Goal: Information Seeking & Learning: Learn about a topic

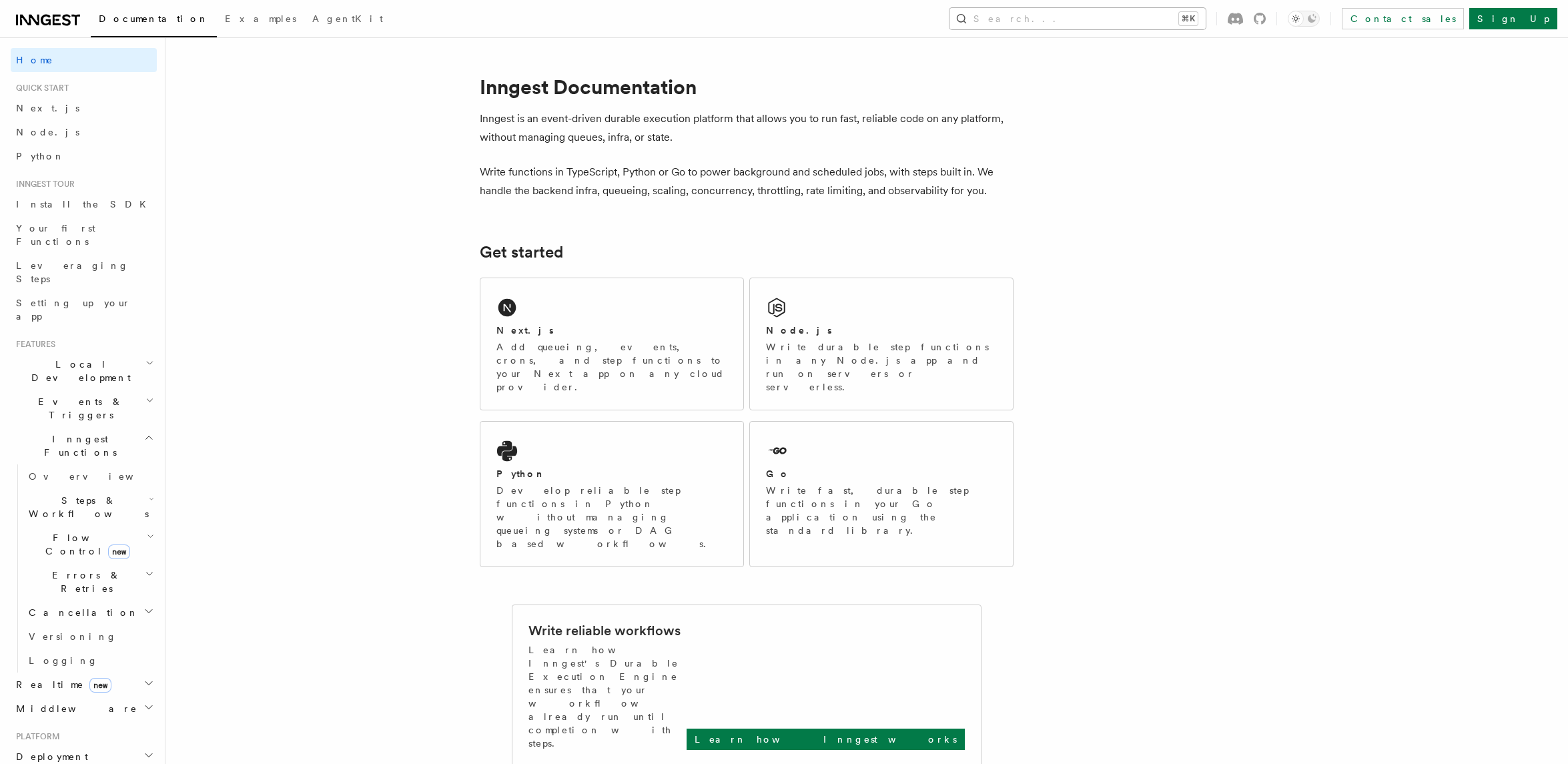
click at [1075, 15] on button "Search... ⌘K" at bounding box center [1078, 18] width 256 height 21
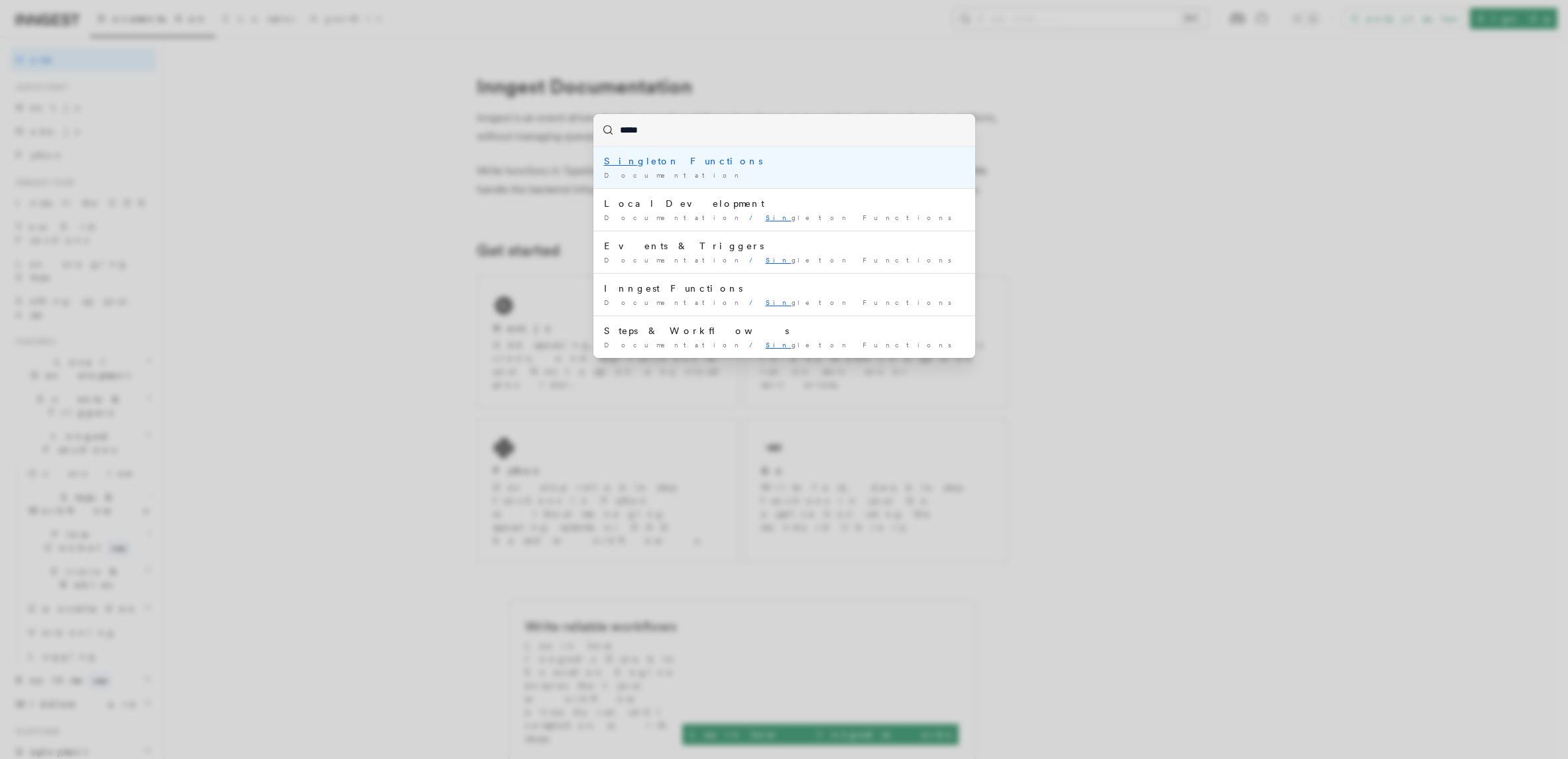
type input "******"
click at [699, 170] on div "Documentation /" at bounding box center [784, 175] width 361 height 10
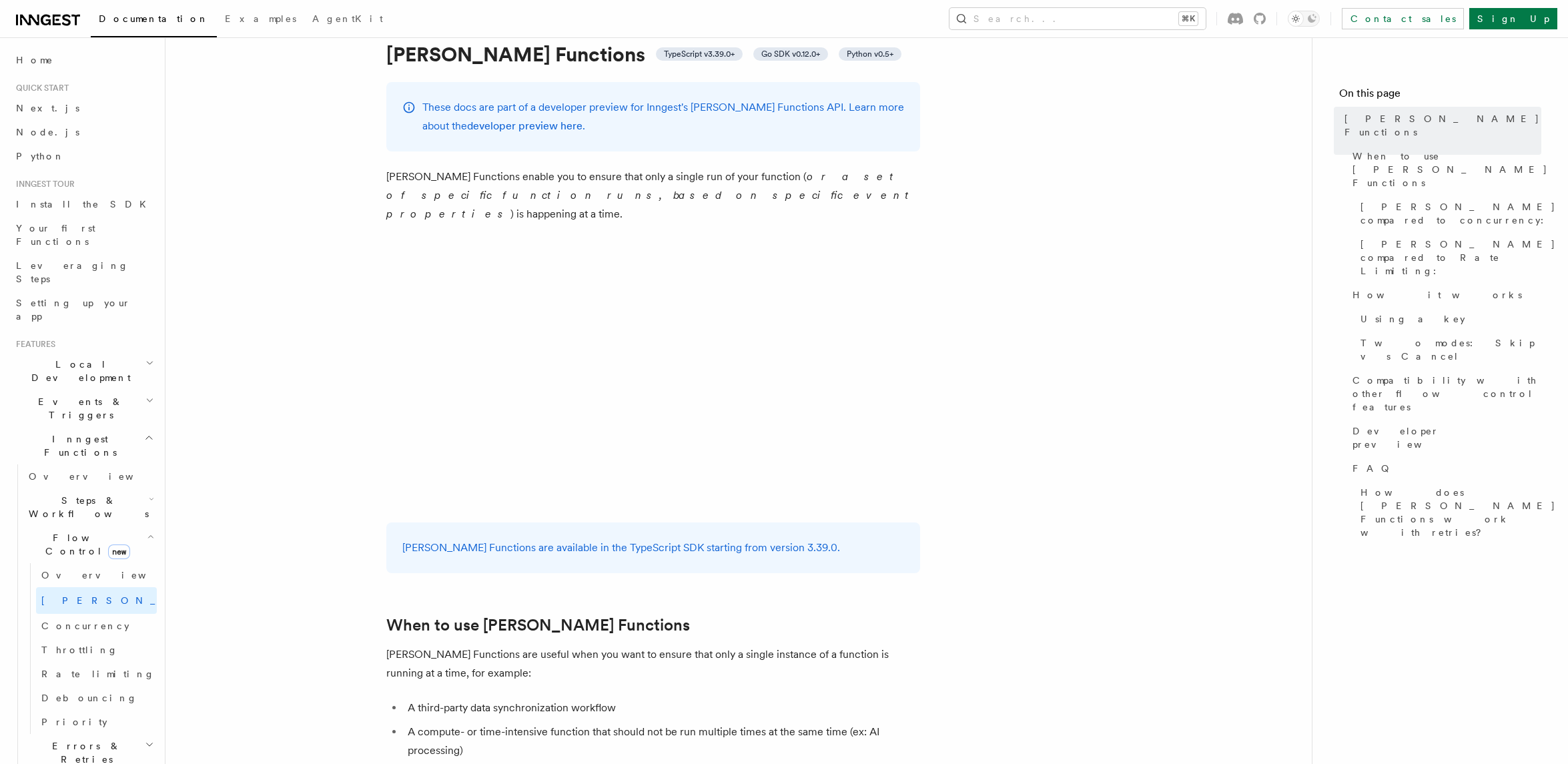
scroll to position [31, 0]
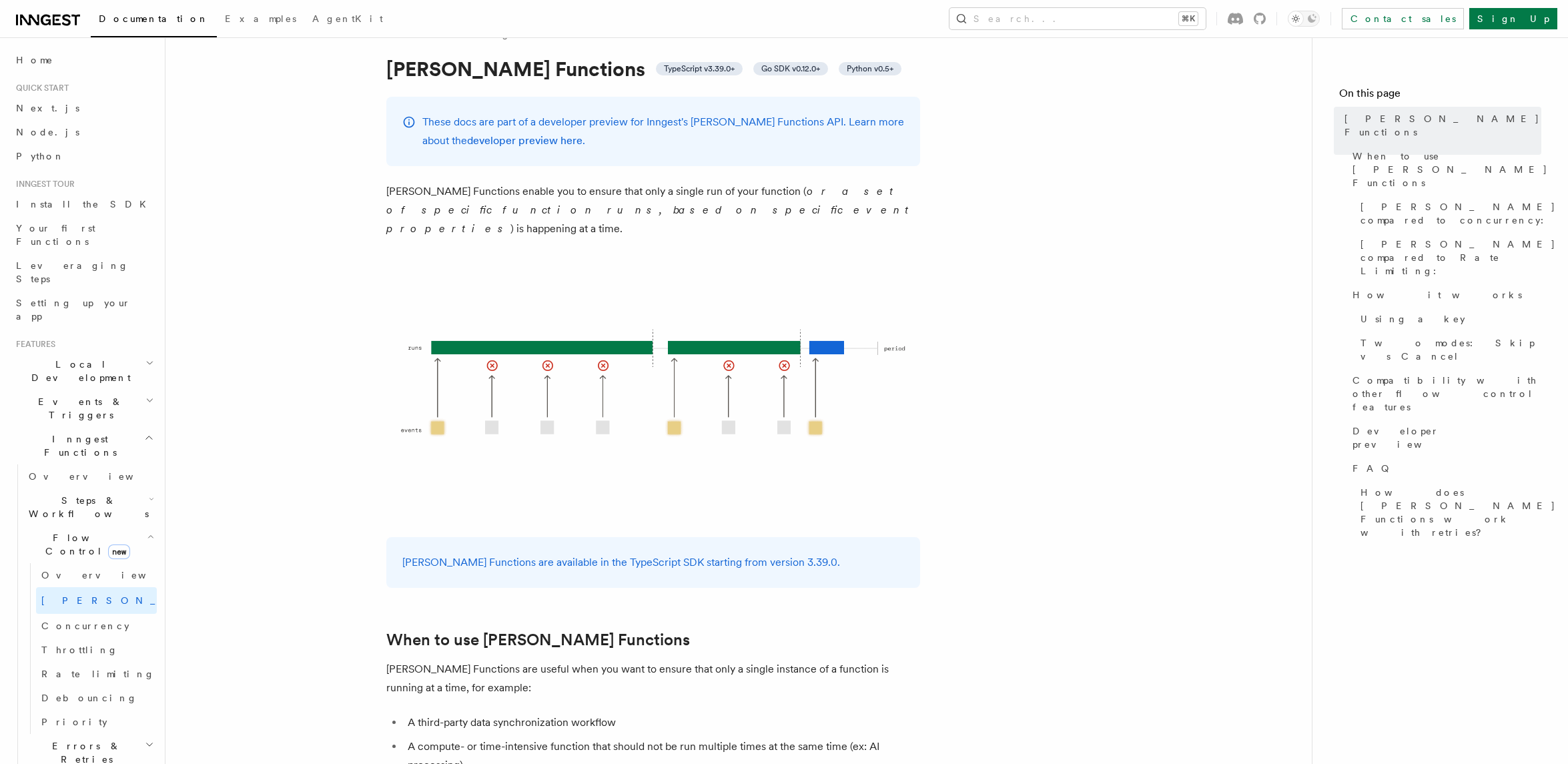
drag, startPoint x: 537, startPoint y: 123, endPoint x: 771, endPoint y: 142, distance: 234.8
click at [771, 142] on p "These docs are part of a developer preview for Inngest's Singleton Functions AP…" at bounding box center [663, 131] width 482 height 38
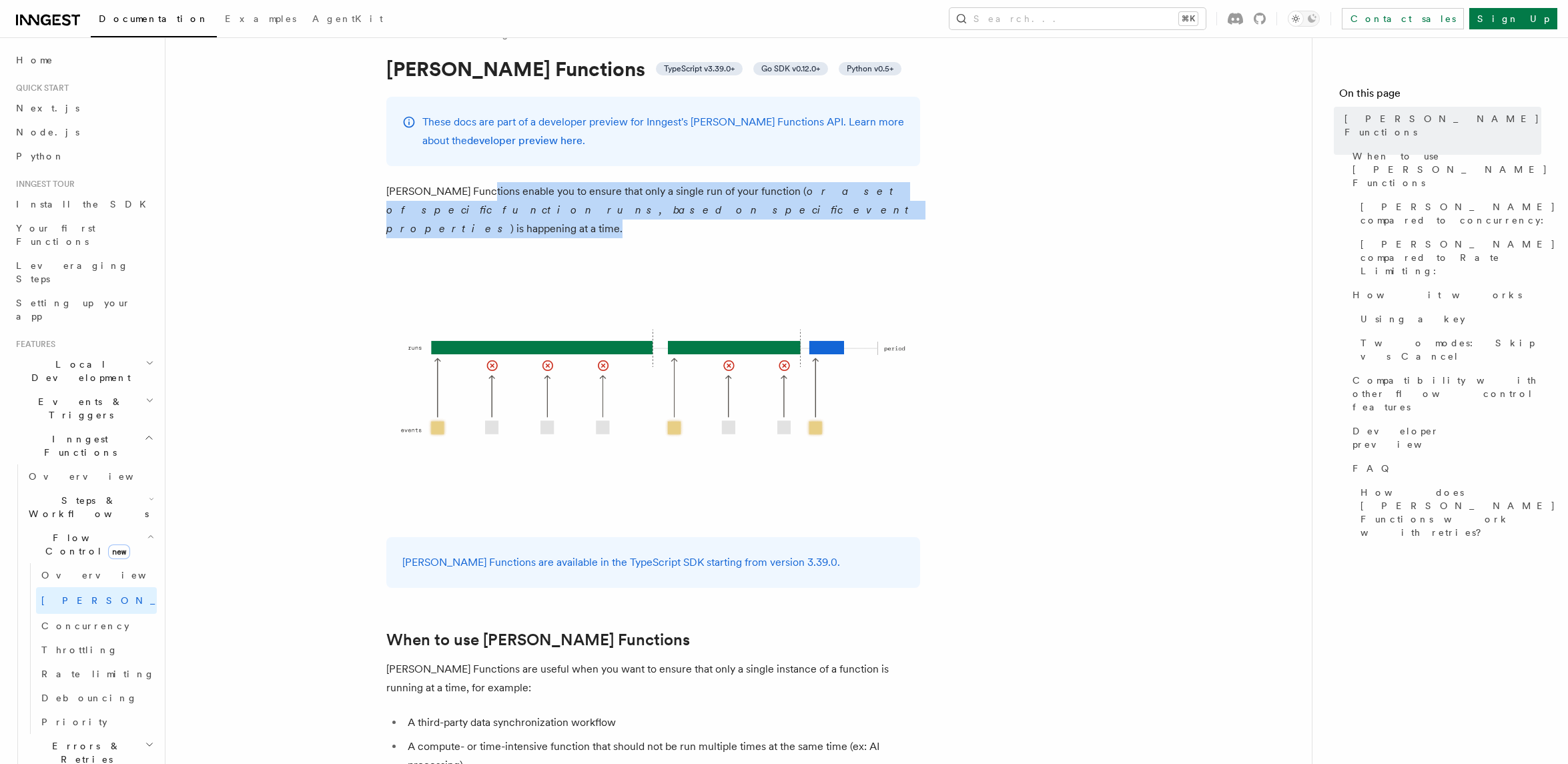
drag, startPoint x: 477, startPoint y: 189, endPoint x: 660, endPoint y: 217, distance: 185.1
click at [660, 217] on p "Singleton Functions enable you to ensure that only a single run of your functio…" at bounding box center [653, 210] width 534 height 56
click at [665, 217] on p "Singleton Functions enable you to ensure that only a single run of your functio…" at bounding box center [653, 210] width 534 height 56
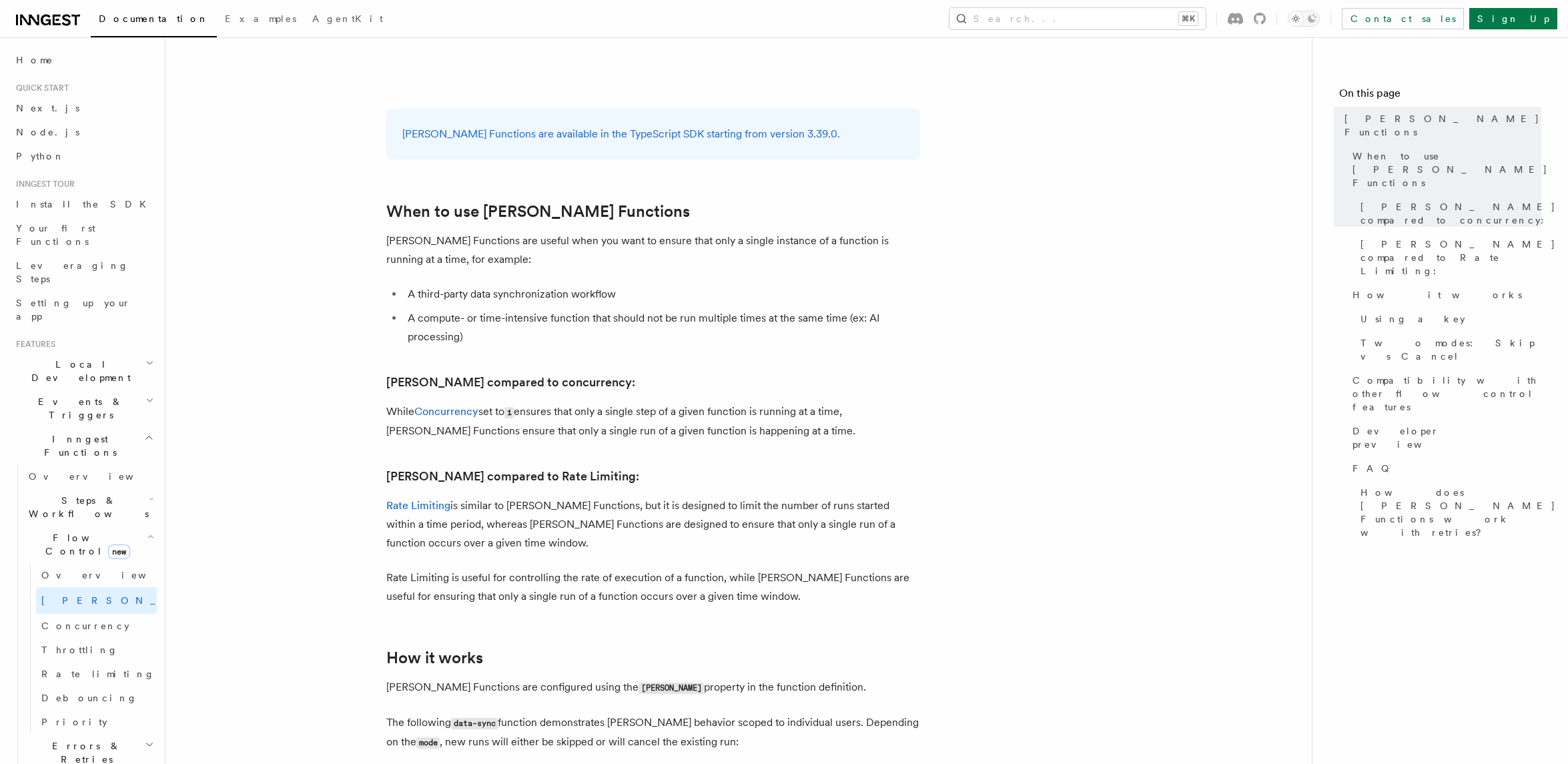
scroll to position [0, 0]
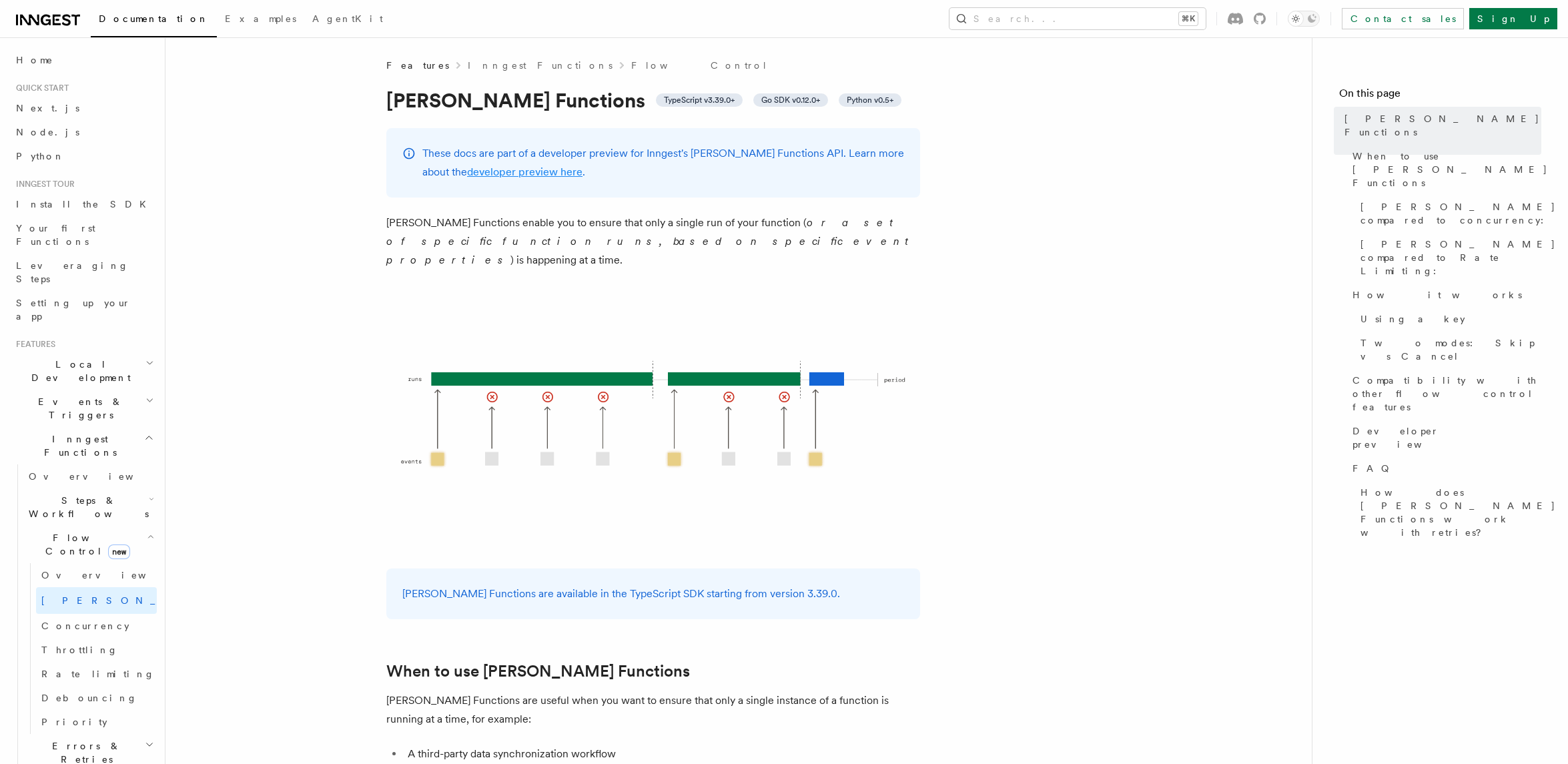
click at [499, 174] on link "developer preview here" at bounding box center [525, 171] width 116 height 13
click at [109, 614] on link "Concurrency" at bounding box center [97, 626] width 121 height 24
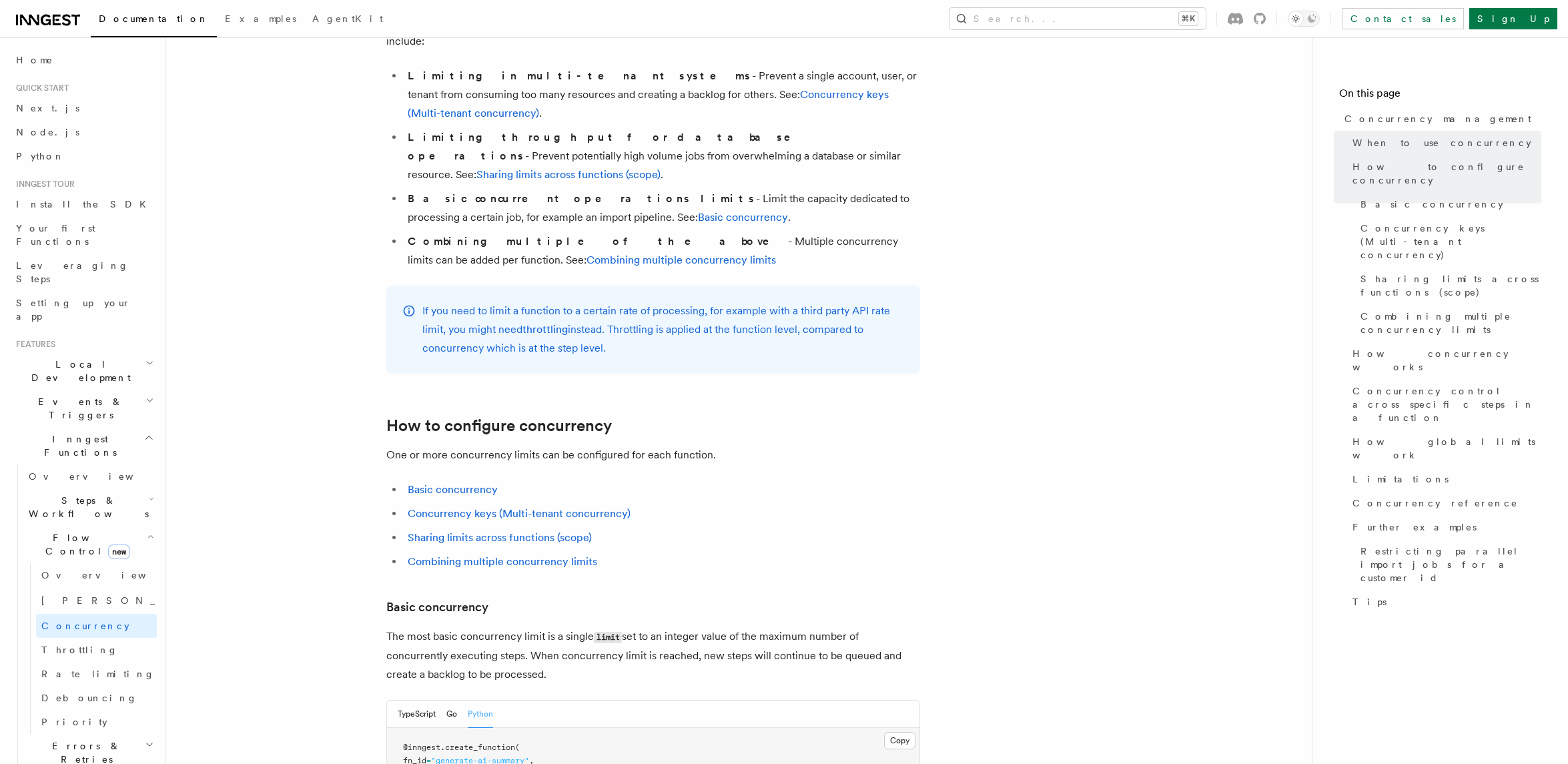
scroll to position [598, 0]
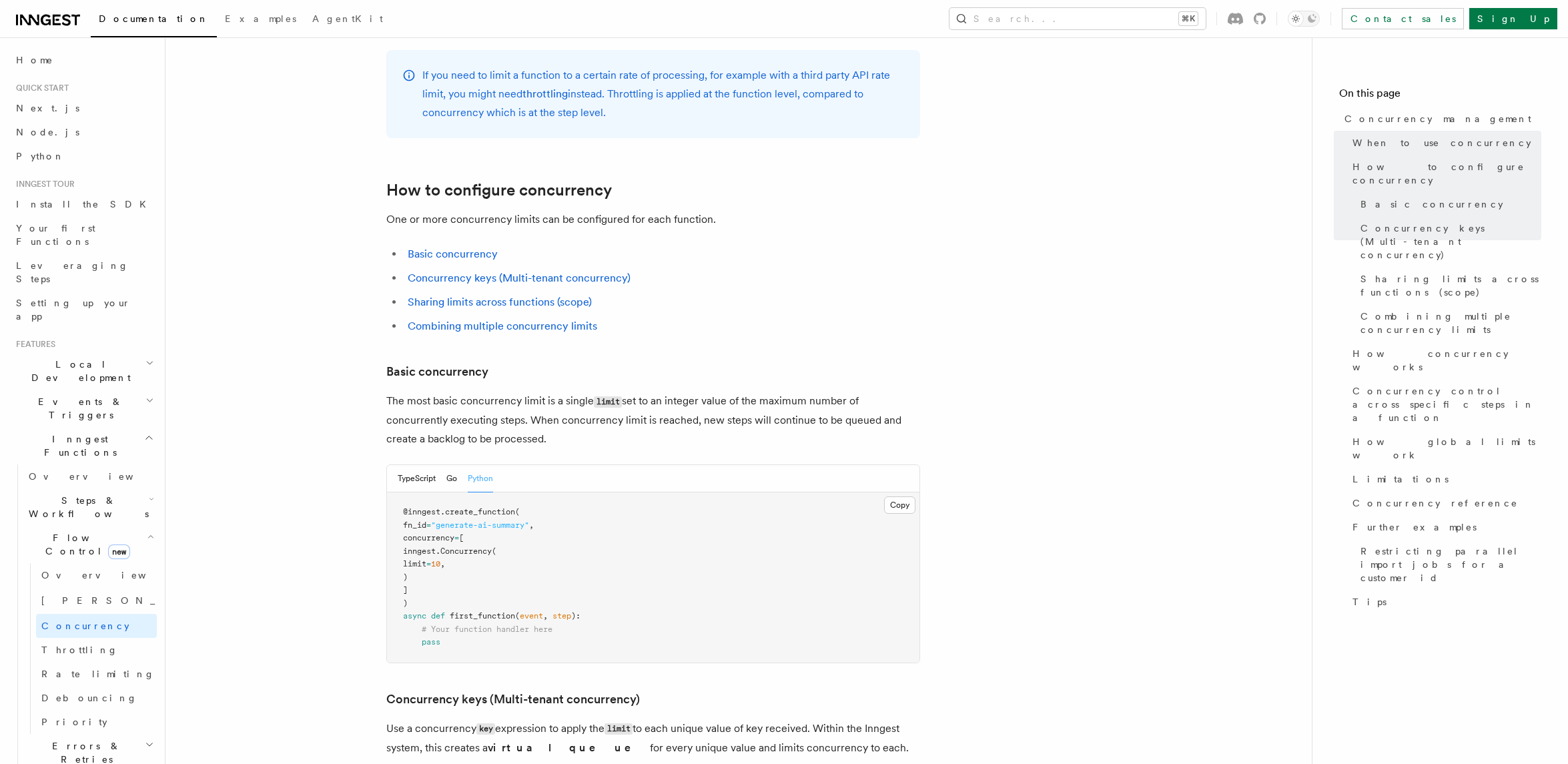
drag, startPoint x: 565, startPoint y: 380, endPoint x: 350, endPoint y: 347, distance: 217.5
click at [726, 391] on p "The most basic concurrency limit is a single limit set to an integer value of t…" at bounding box center [653, 420] width 534 height 57
drag, startPoint x: 698, startPoint y: 365, endPoint x: 770, endPoint y: 365, distance: 72.0
click at [770, 391] on p "The most basic concurrency limit is a single limit set to an integer value of t…" at bounding box center [653, 420] width 534 height 57
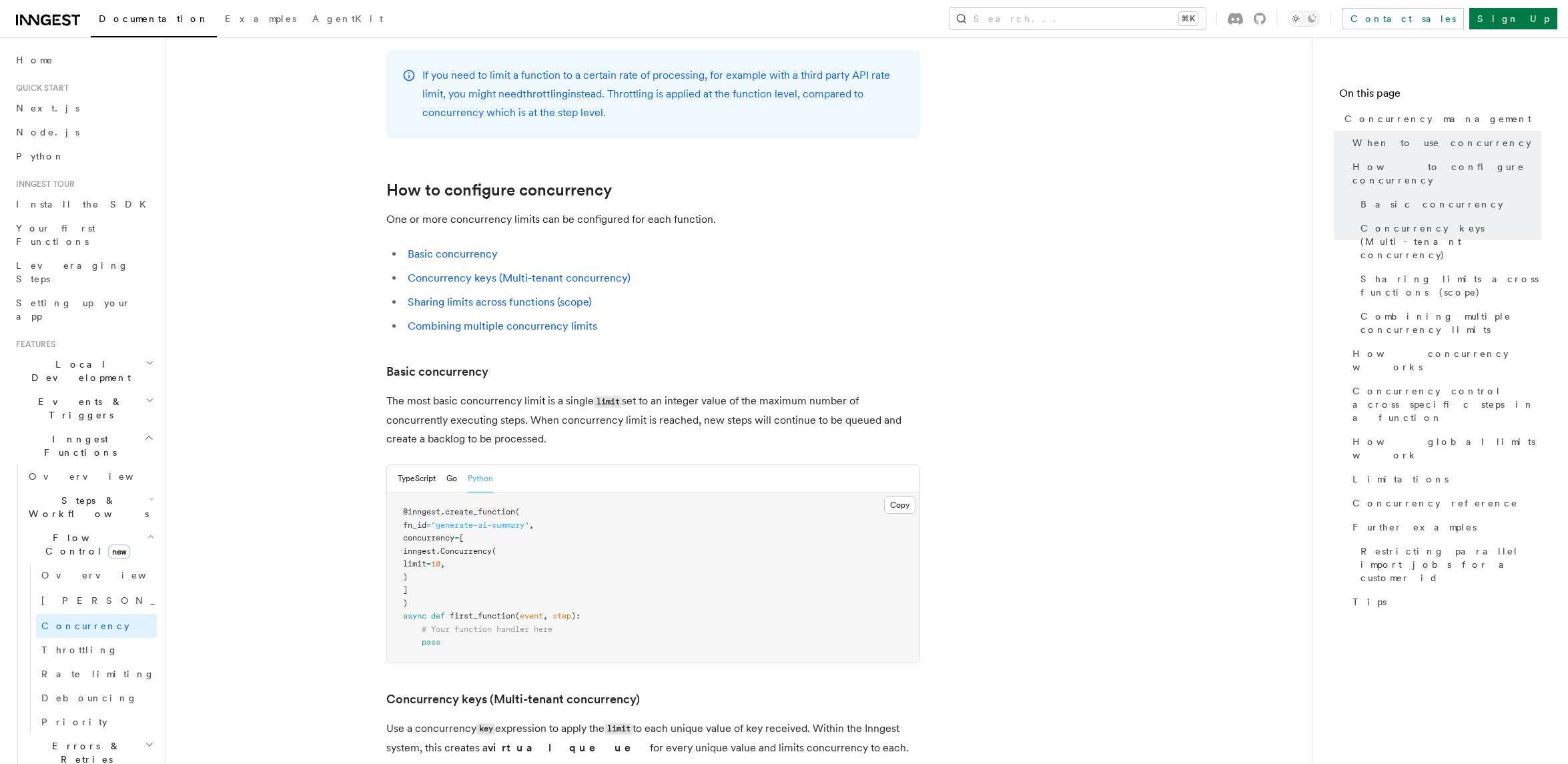
click at [899, 391] on p "The most basic concurrency limit is a single limit set to an integer value of t…" at bounding box center [653, 420] width 534 height 57
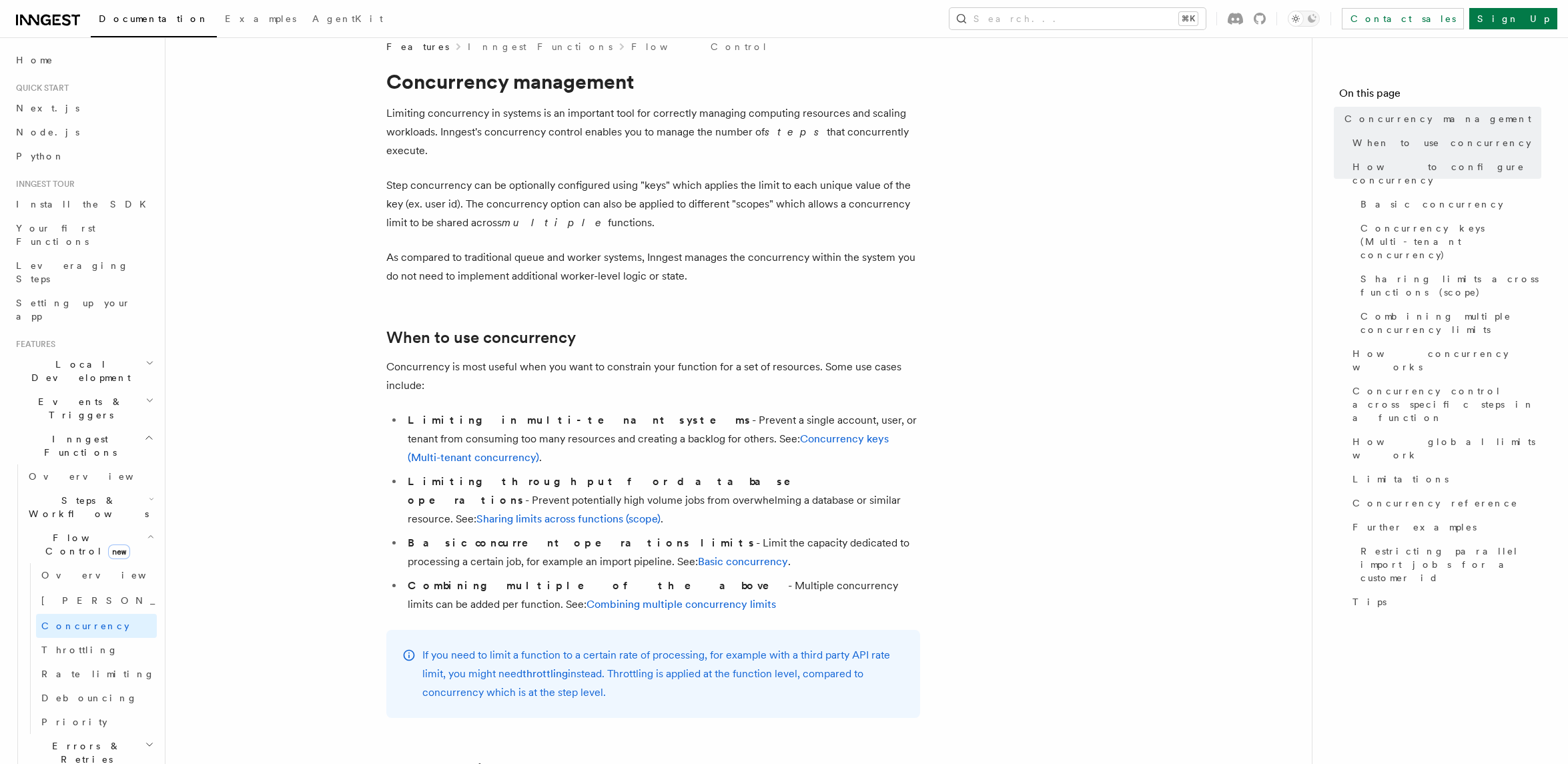
scroll to position [0, 0]
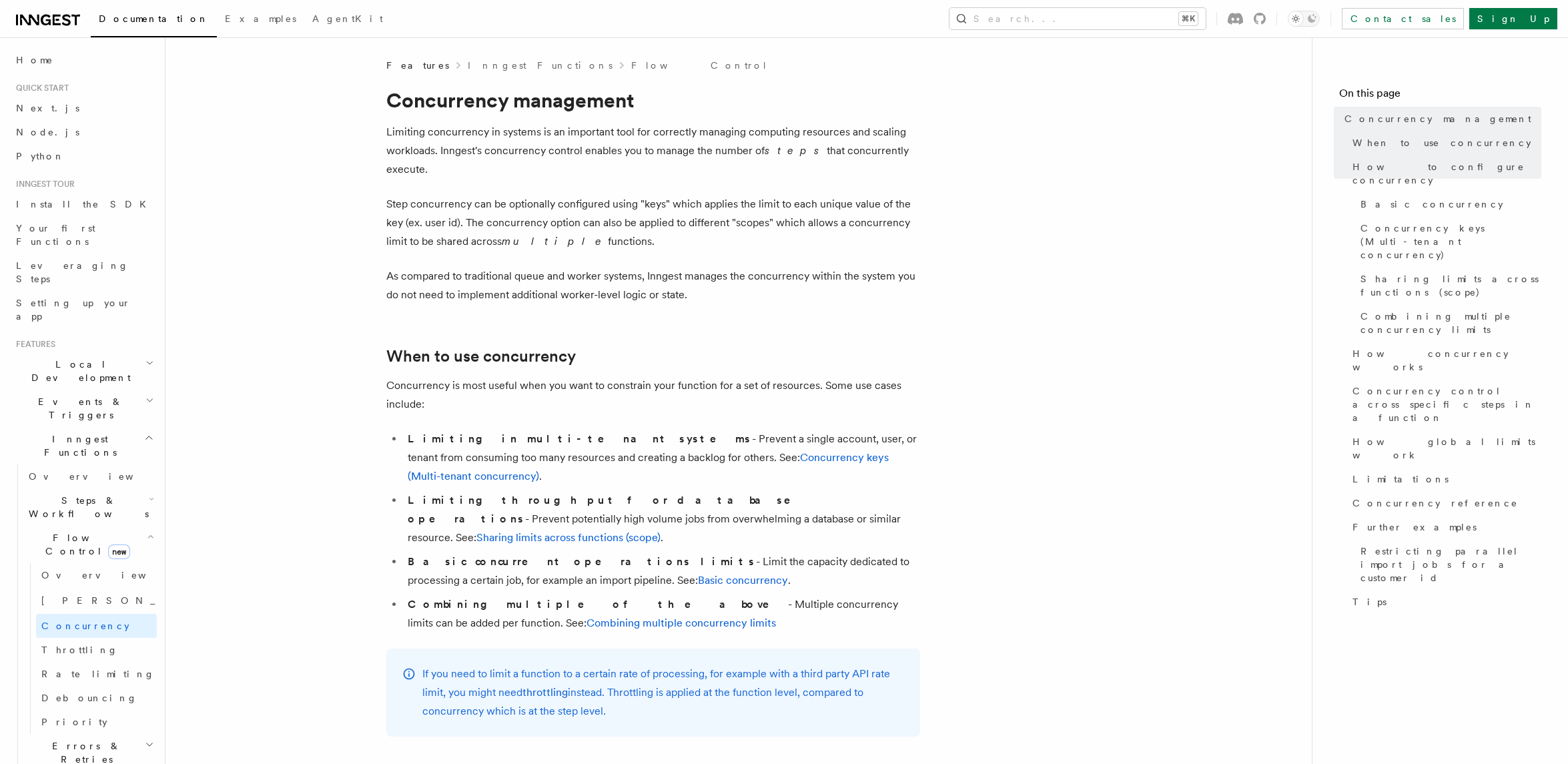
drag, startPoint x: 437, startPoint y: 188, endPoint x: 754, endPoint y: 183, distance: 317.0
click at [754, 195] on p "Step concurrency can be optionally configured using "keys" which applies the li…" at bounding box center [653, 222] width 534 height 56
click at [776, 209] on p "Step concurrency can be optionally configured using "keys" which applies the li…" at bounding box center [653, 222] width 534 height 56
click at [68, 662] on link "Rate limiting" at bounding box center [97, 674] width 121 height 24
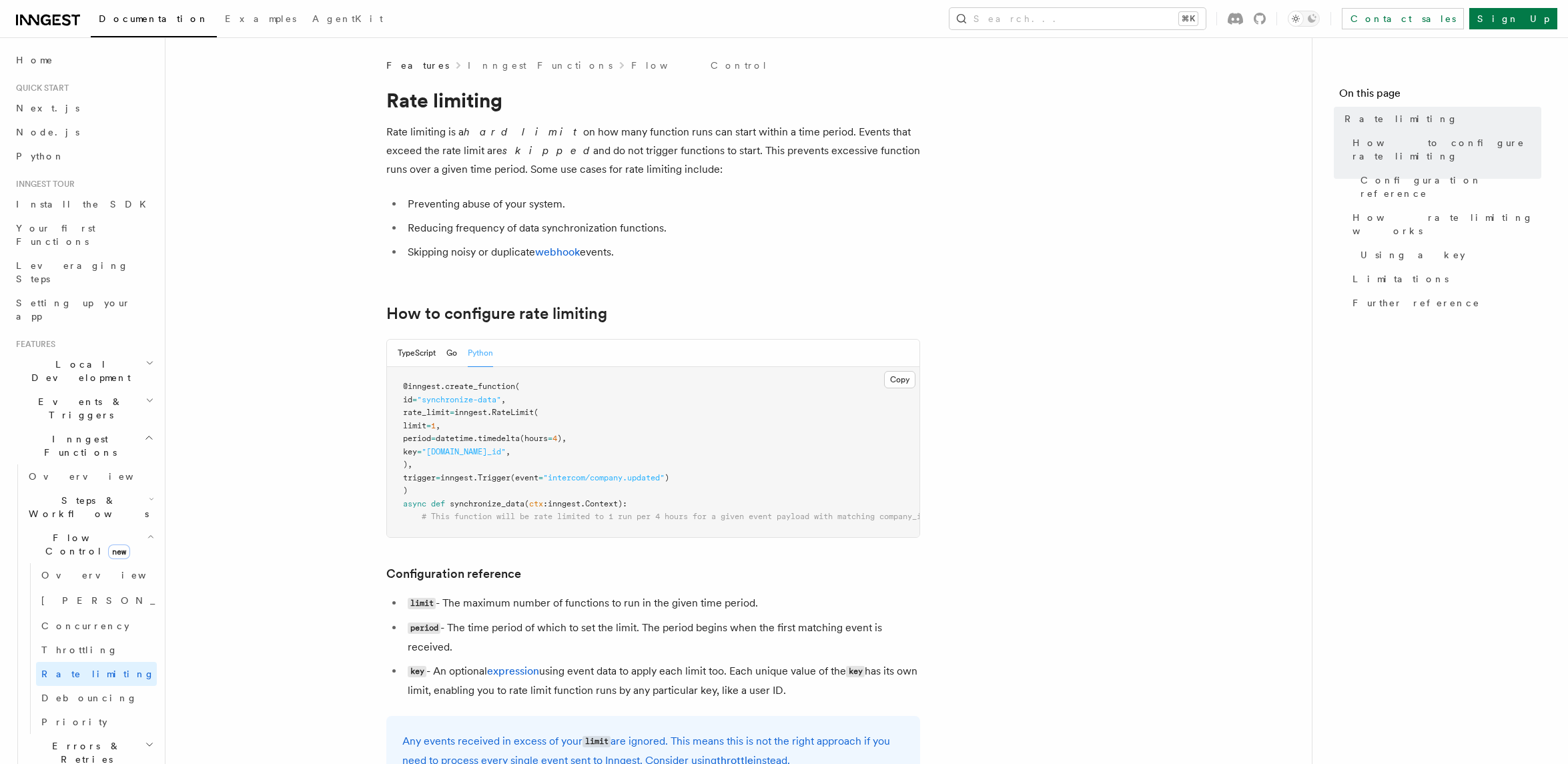
drag, startPoint x: 781, startPoint y: 606, endPoint x: 428, endPoint y: 619, distance: 353.2
click at [428, 613] on li "limit - The maximum number of functions to run in the given time period." at bounding box center [661, 603] width 517 height 20
click at [871, 612] on li "limit - The maximum number of functions to run in the given time period." at bounding box center [661, 603] width 517 height 20
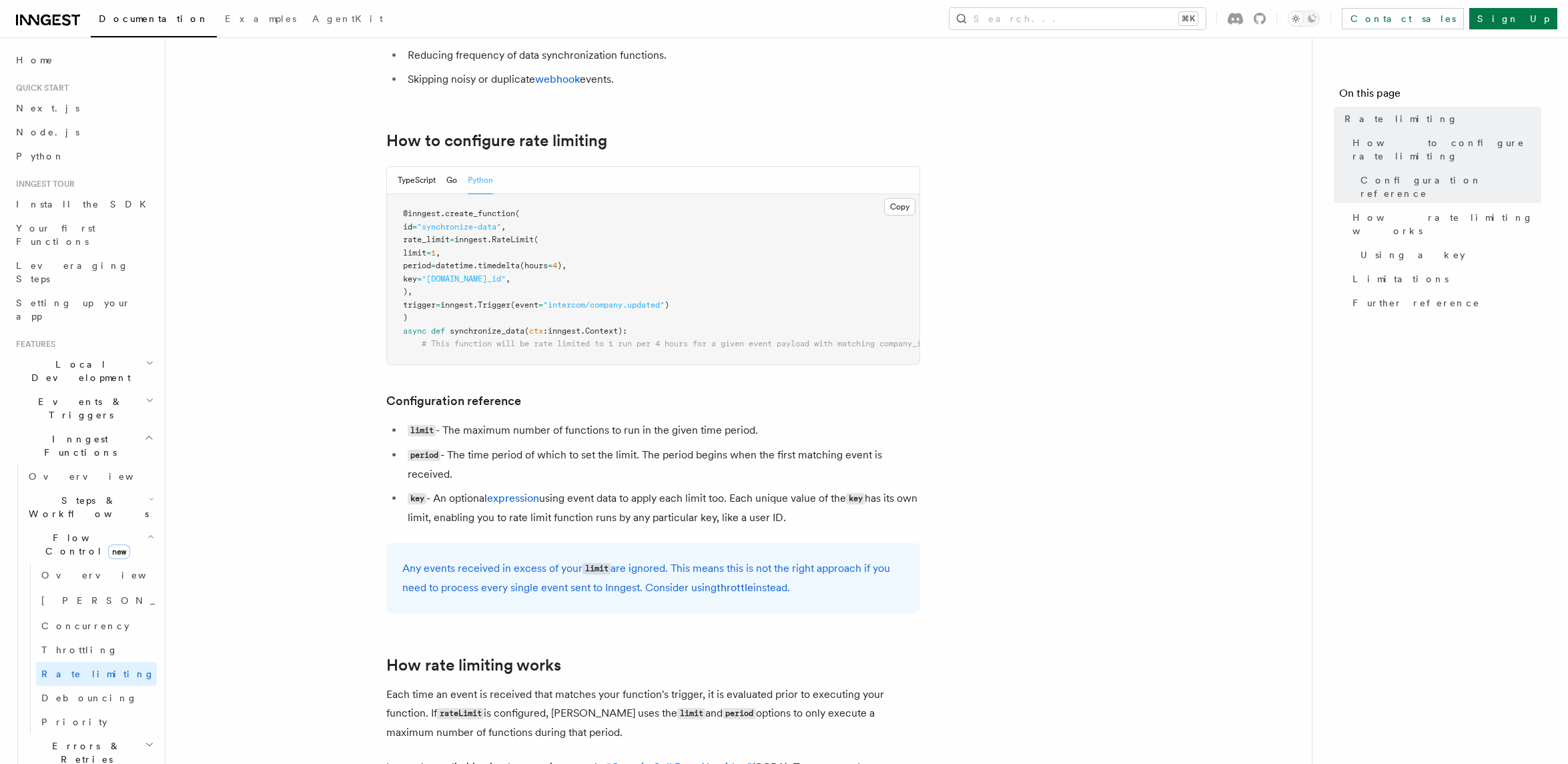
scroll to position [182, 0]
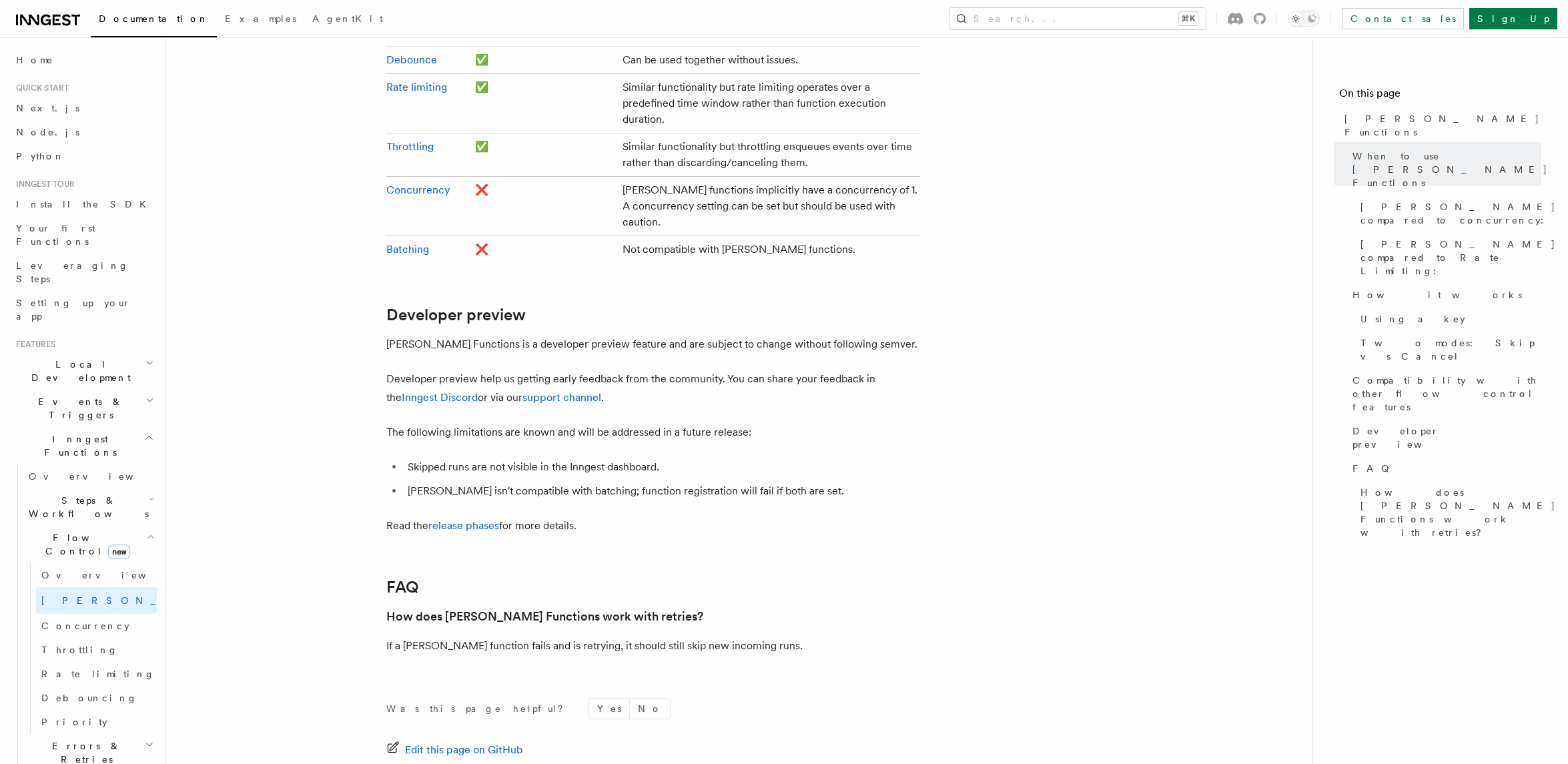
scroll to position [2470, 0]
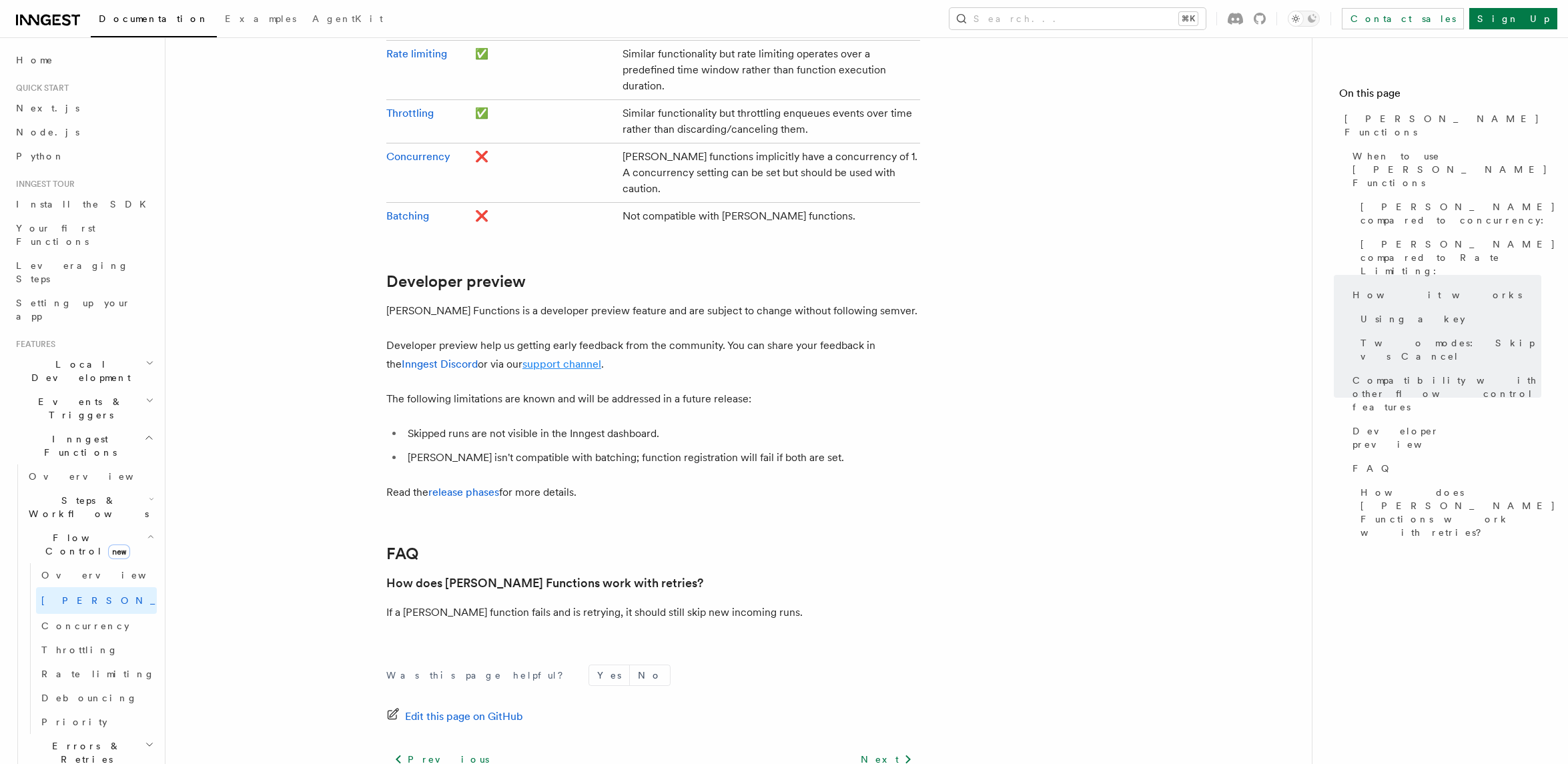
click at [551, 358] on link "support channel" at bounding box center [562, 364] width 79 height 13
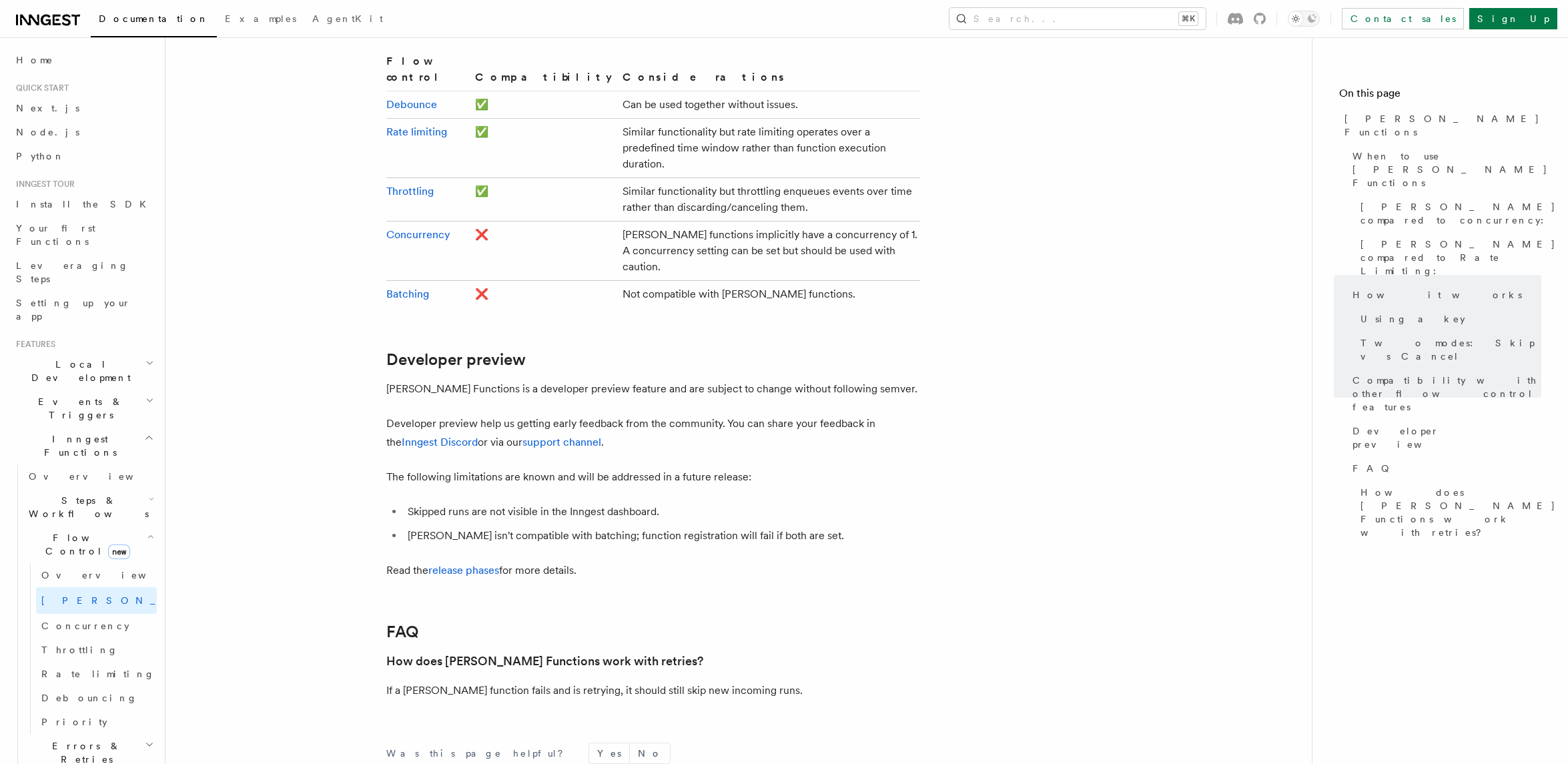
scroll to position [2399, 0]
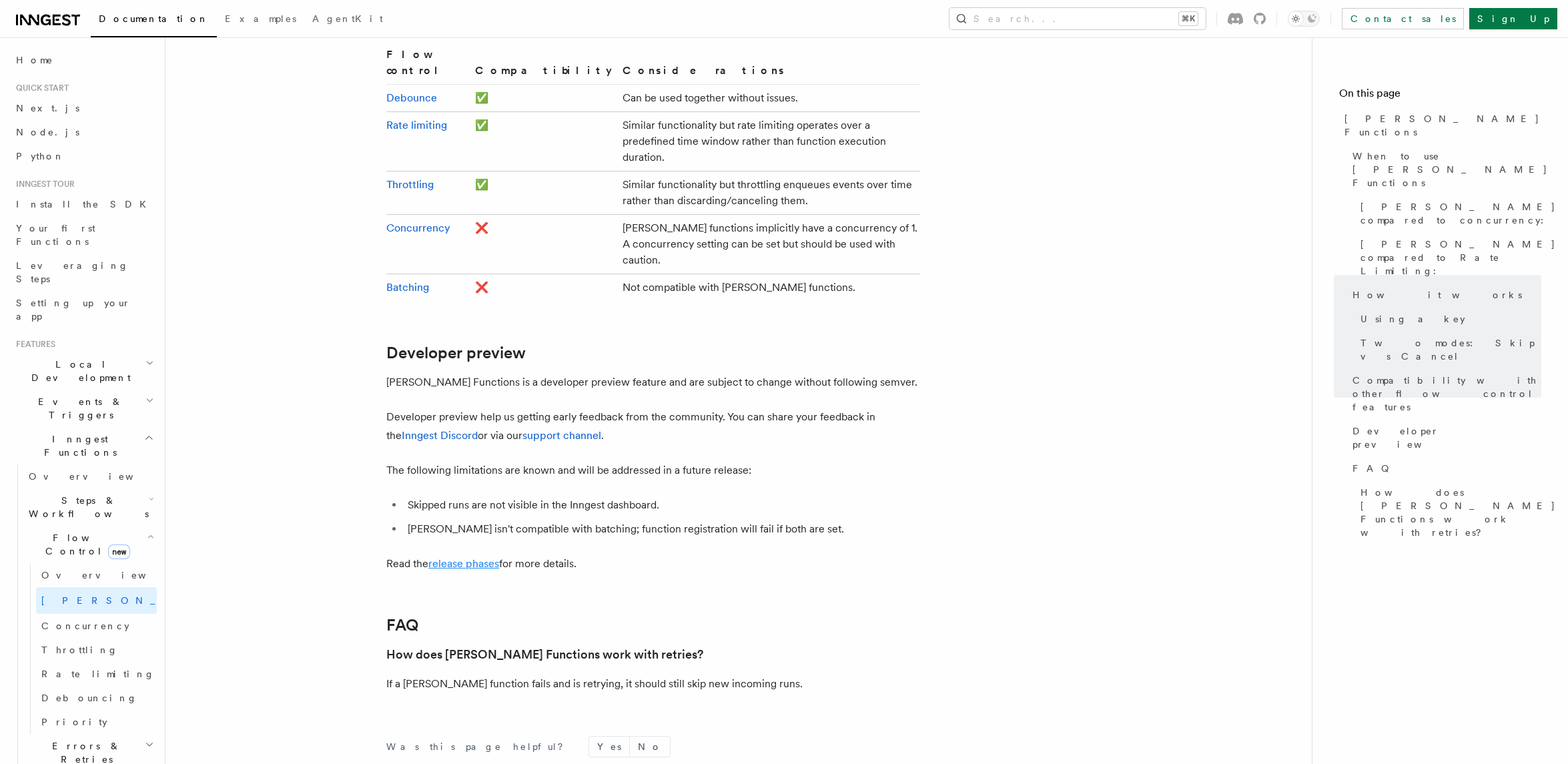
click at [466, 557] on link "release phases" at bounding box center [464, 564] width 71 height 13
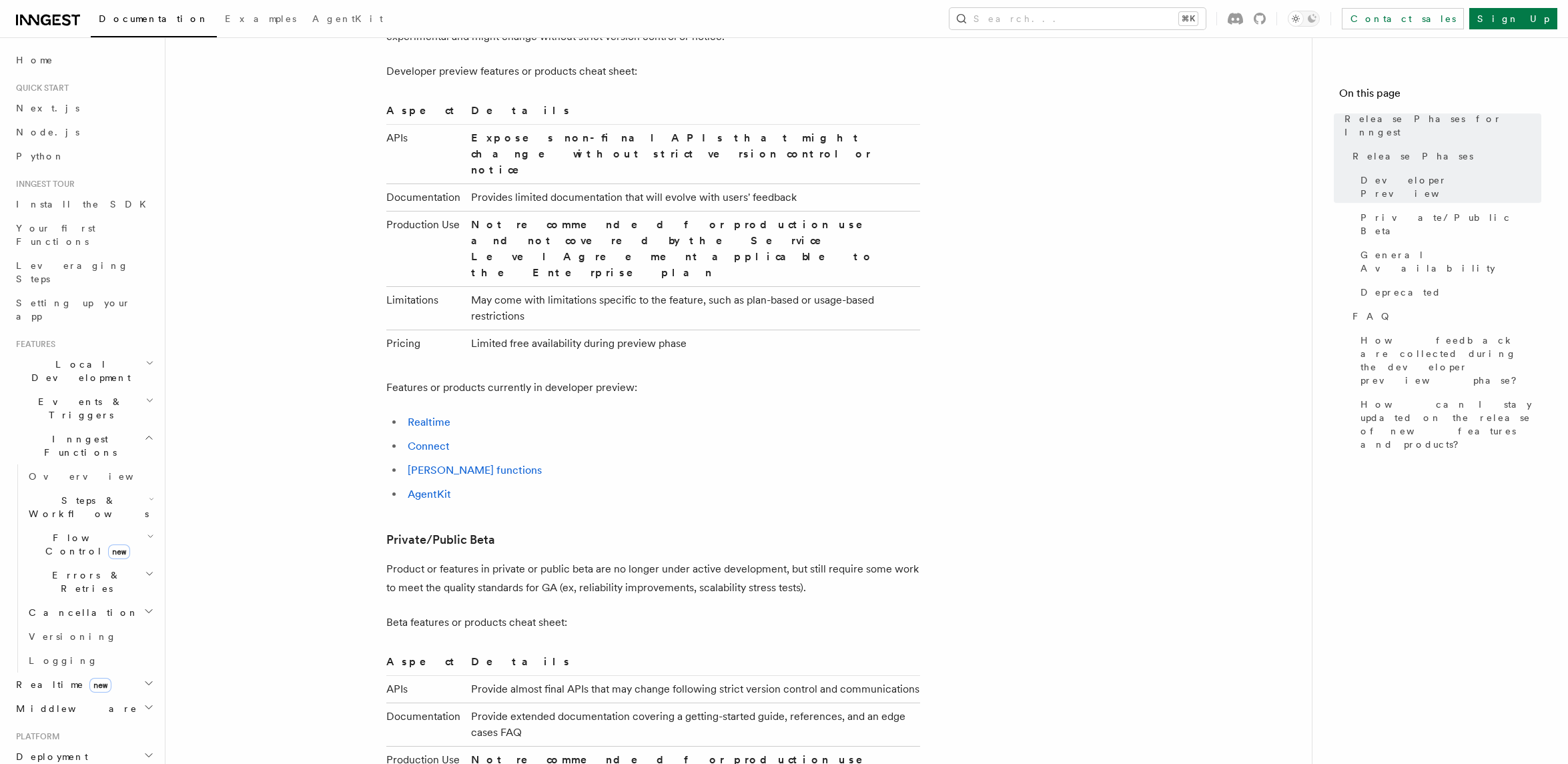
scroll to position [1004, 0]
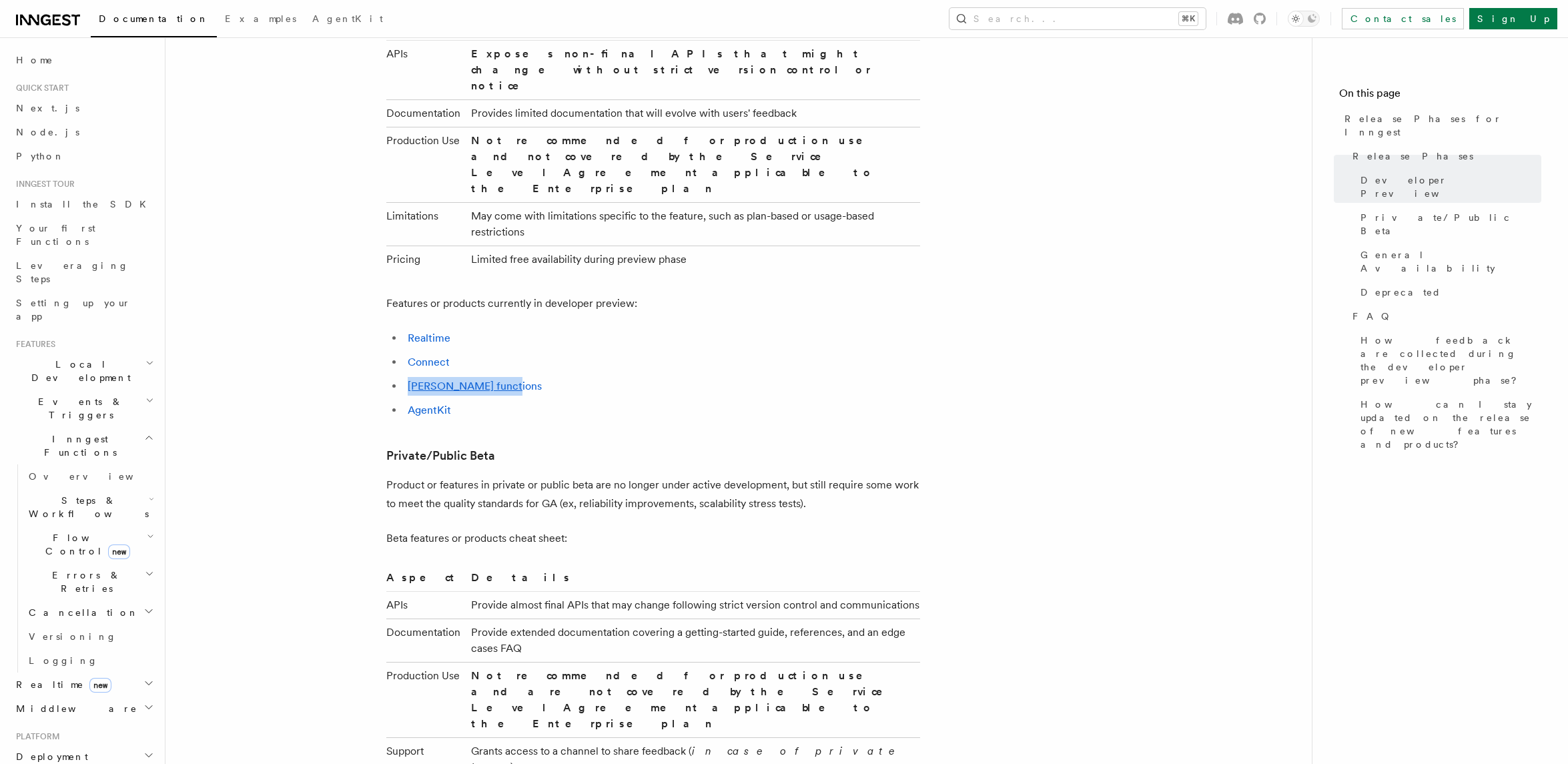
drag, startPoint x: 544, startPoint y: 319, endPoint x: 375, endPoint y: 324, distance: 169.1
click at [375, 324] on article "Release Phases for Inngest This pages outlines how Inngest features and product…" at bounding box center [739, 615] width 1104 height 3122
click at [789, 332] on ul "Realtime Connect Singleton functions AgentKit" at bounding box center [653, 373] width 534 height 90
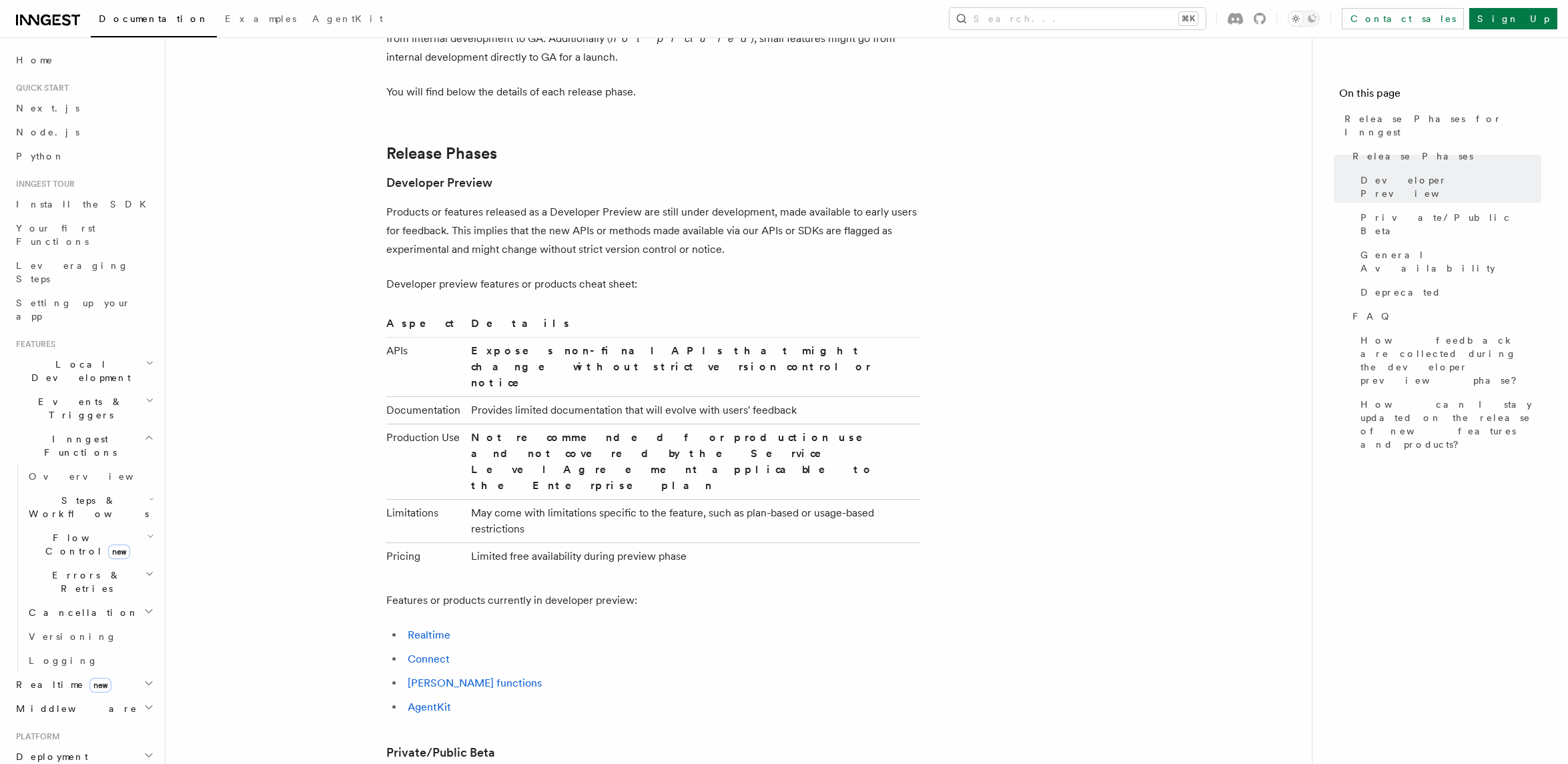
scroll to position [662, 0]
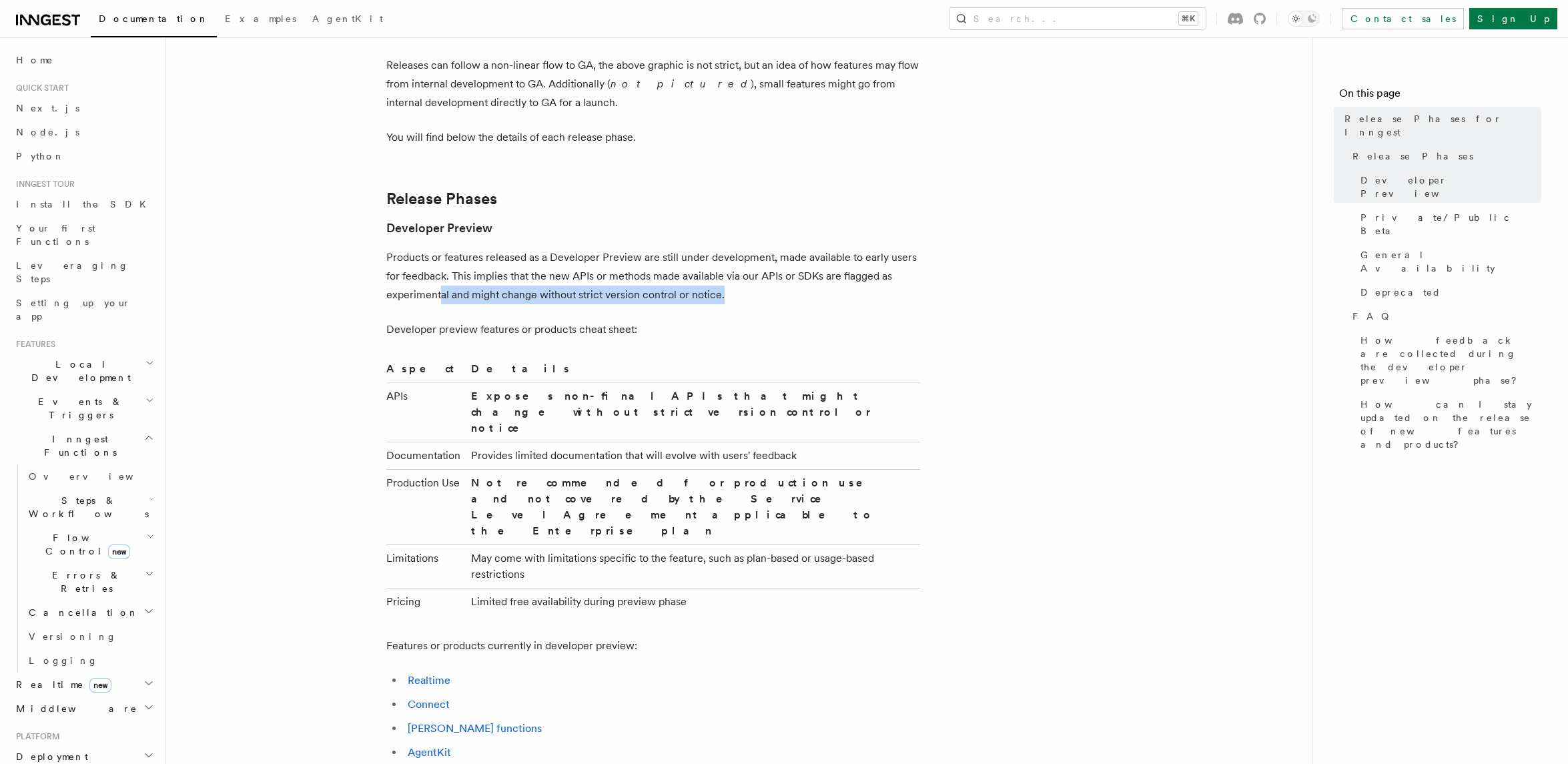
drag, startPoint x: 442, startPoint y: 294, endPoint x: 760, endPoint y: 299, distance: 318.0
click at [760, 299] on p "Products or features released as a Developer Preview are still under developmen…" at bounding box center [653, 276] width 534 height 56
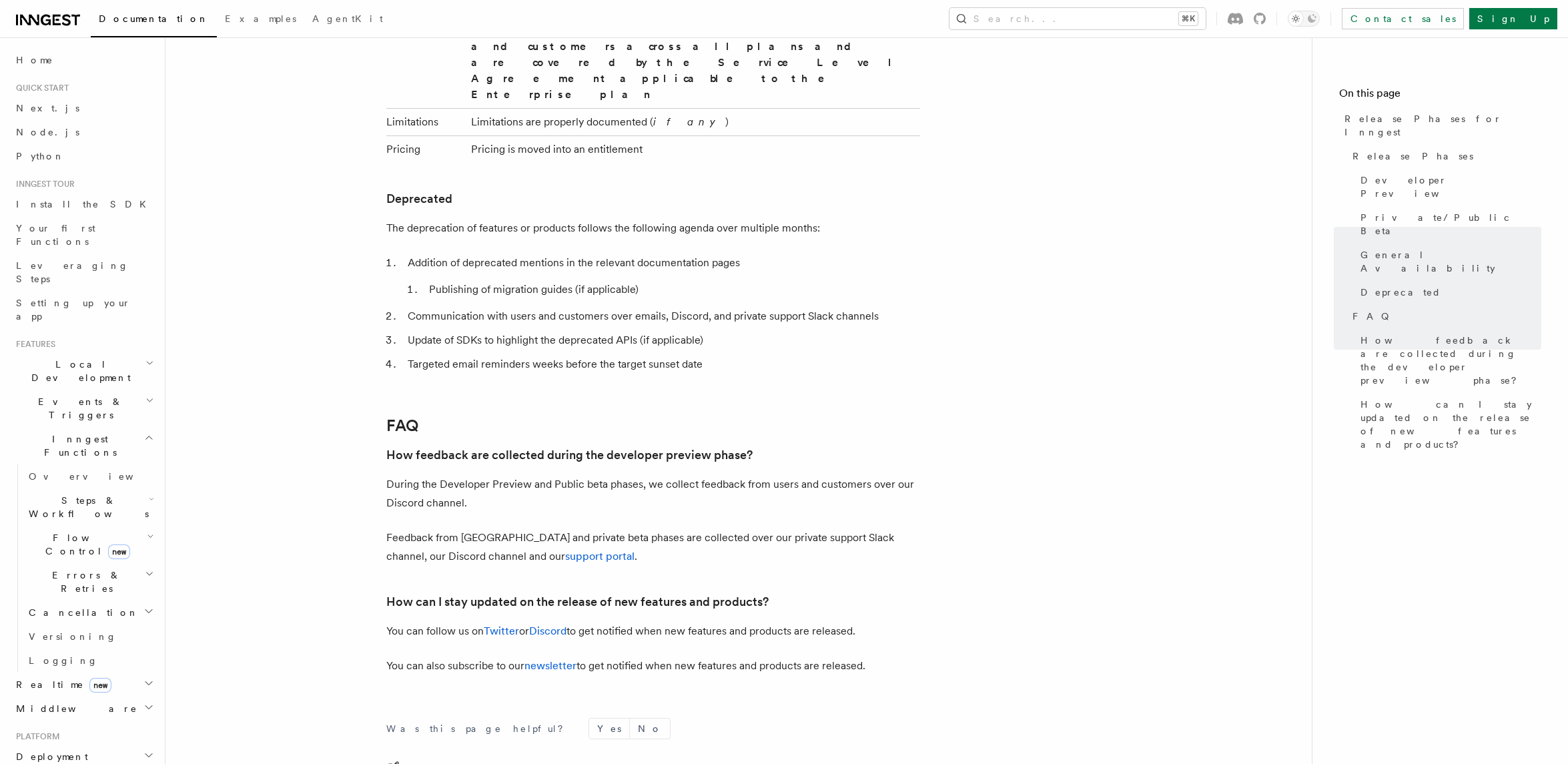
scroll to position [2239, 0]
